Goal: Transaction & Acquisition: Purchase product/service

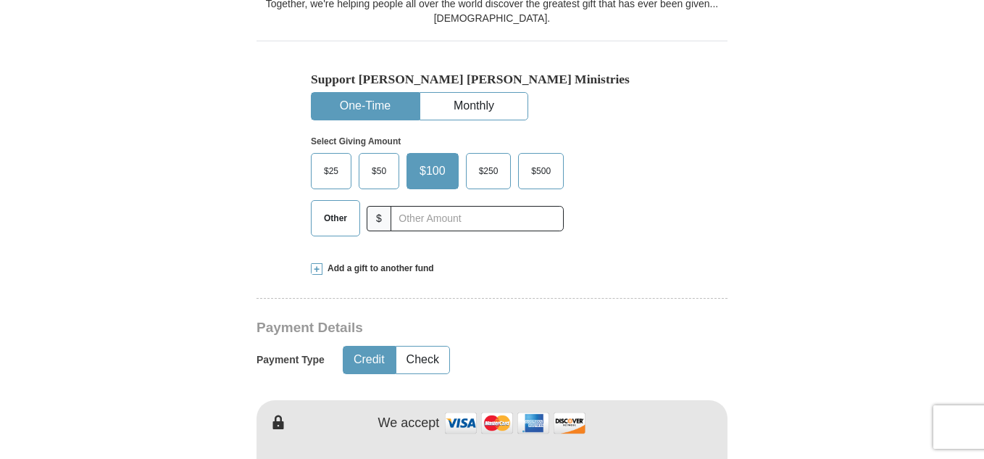
scroll to position [362, 0]
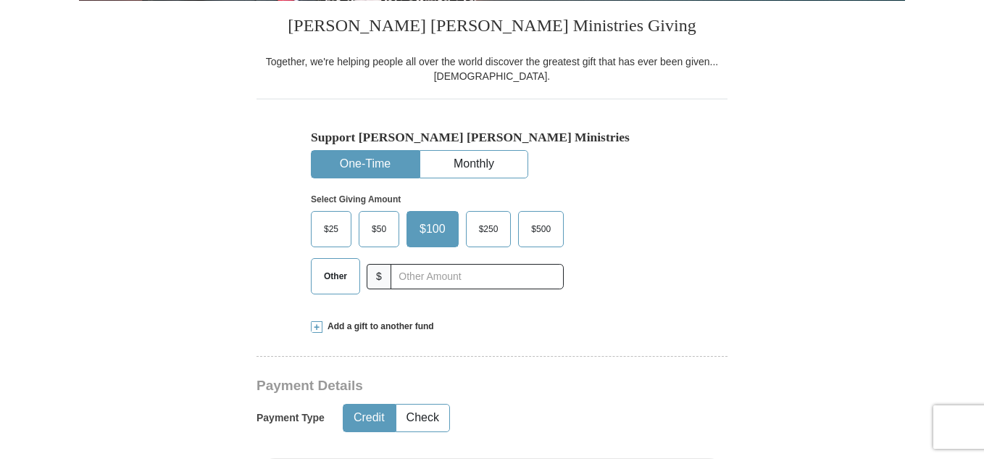
click at [352, 170] on button "One-Time" at bounding box center [365, 164] width 107 height 27
click at [350, 170] on button "One-Time" at bounding box center [365, 164] width 107 height 27
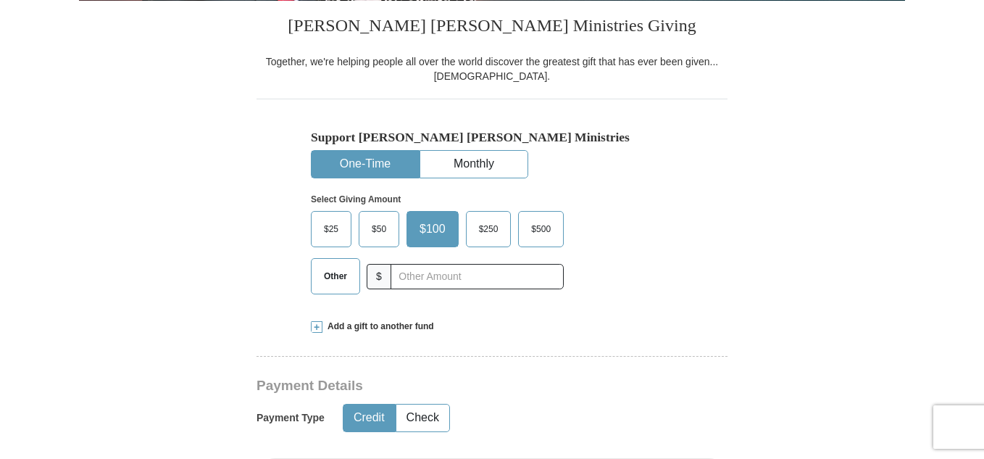
click at [350, 170] on button "One-Time" at bounding box center [365, 164] width 107 height 27
click at [353, 159] on button "One-Time" at bounding box center [365, 164] width 107 height 27
click at [351, 164] on button "One-Time" at bounding box center [365, 164] width 107 height 27
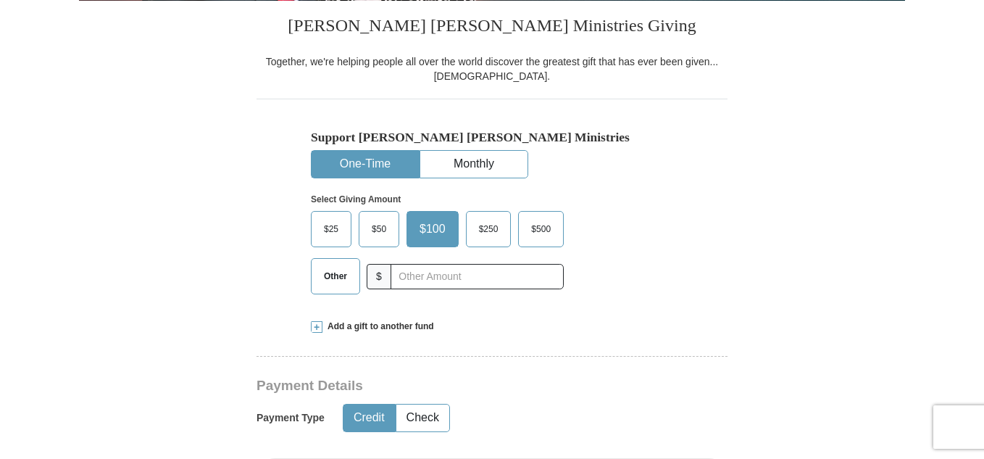
click at [351, 164] on button "One-Time" at bounding box center [365, 164] width 107 height 27
click at [354, 166] on button "One-Time" at bounding box center [365, 164] width 107 height 27
click at [640, 156] on div "Support [PERSON_NAME] [PERSON_NAME] Ministries One-Time Monthly Select Giving A…" at bounding box center [492, 217] width 362 height 175
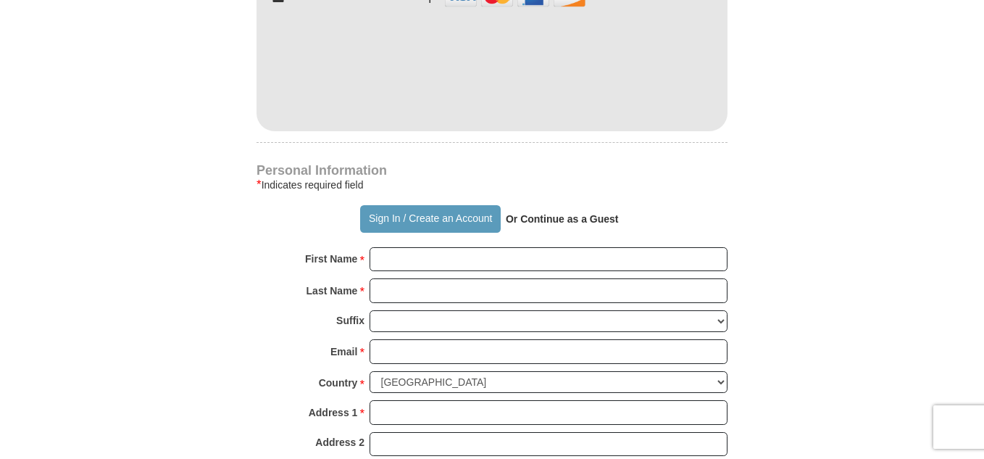
scroll to position [435, 0]
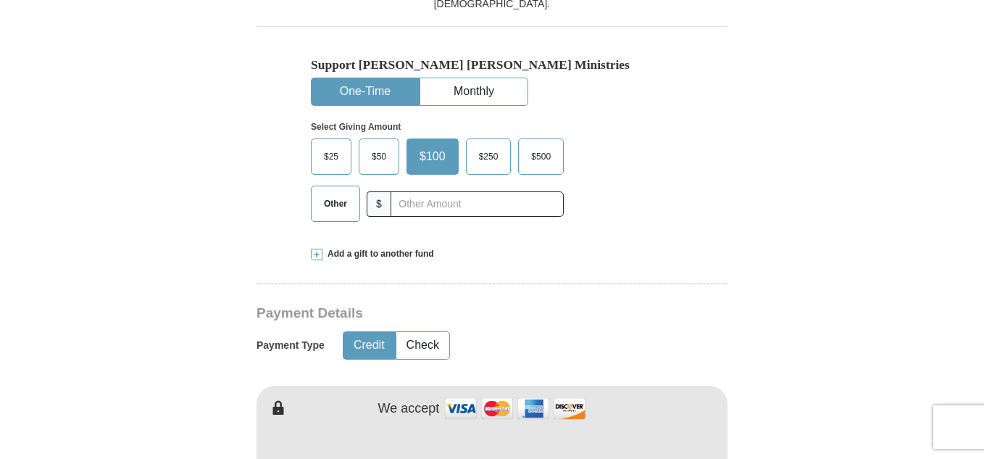
click at [343, 87] on button "One-Time" at bounding box center [365, 91] width 107 height 27
click at [343, 89] on button "One-Time" at bounding box center [365, 91] width 107 height 27
click at [343, 90] on button "One-Time" at bounding box center [365, 91] width 107 height 27
click at [343, 91] on button "One-Time" at bounding box center [365, 91] width 107 height 27
click at [340, 93] on button "One-Time" at bounding box center [365, 91] width 107 height 27
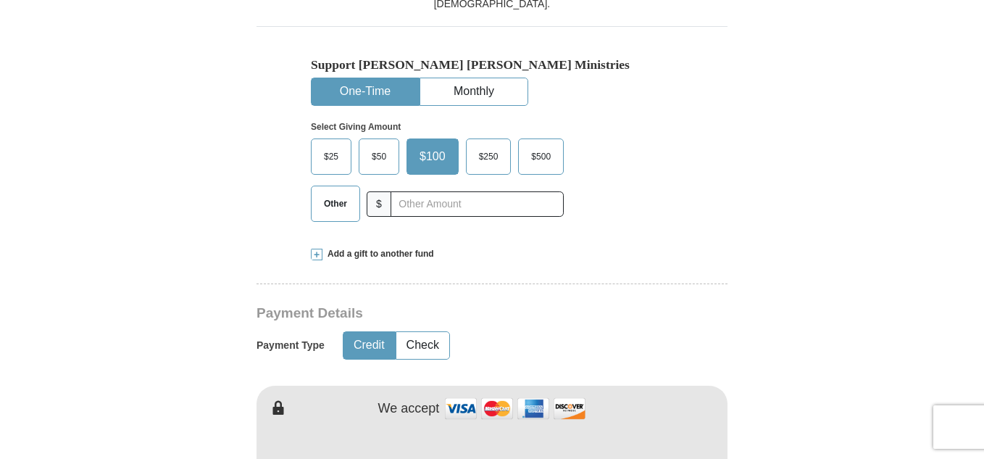
click at [340, 93] on button "One-Time" at bounding box center [365, 91] width 107 height 27
click at [346, 85] on button "One-Time" at bounding box center [365, 91] width 107 height 27
